Goal: Transaction & Acquisition: Purchase product/service

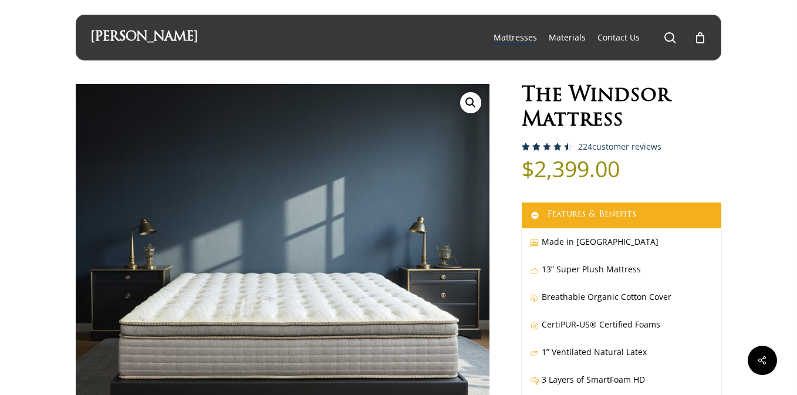
select select "EASTERN KING"
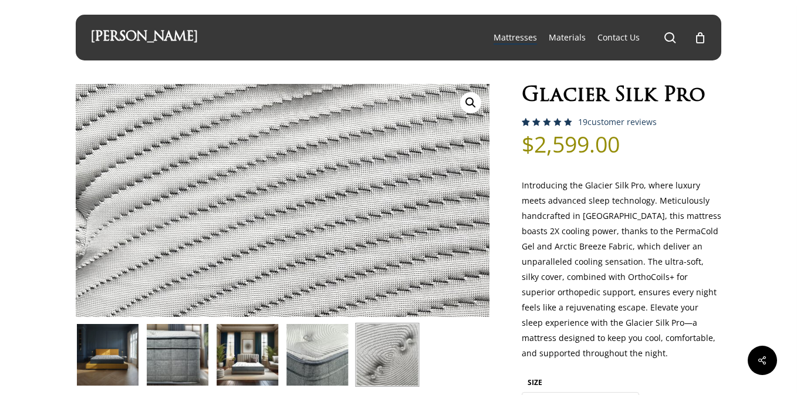
select select "EASTERN KING"
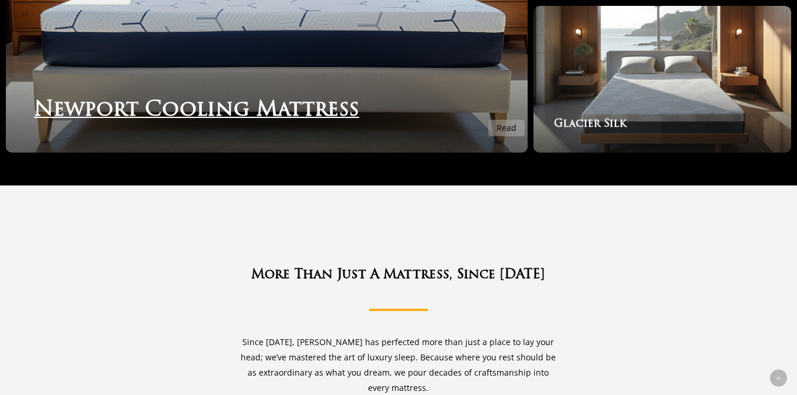
scroll to position [1993, 0]
